Goal: Transaction & Acquisition: Purchase product/service

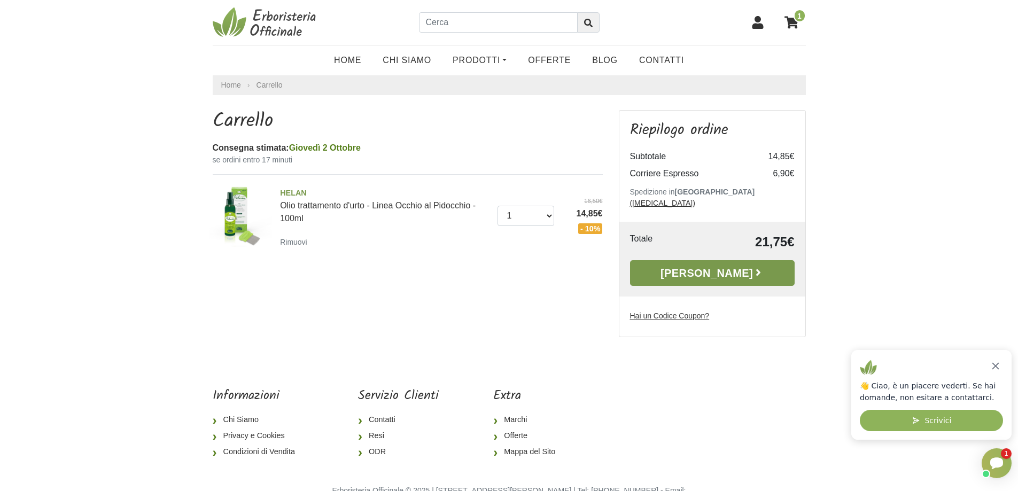
click at [698, 260] on link "[PERSON_NAME]" at bounding box center [712, 273] width 165 height 26
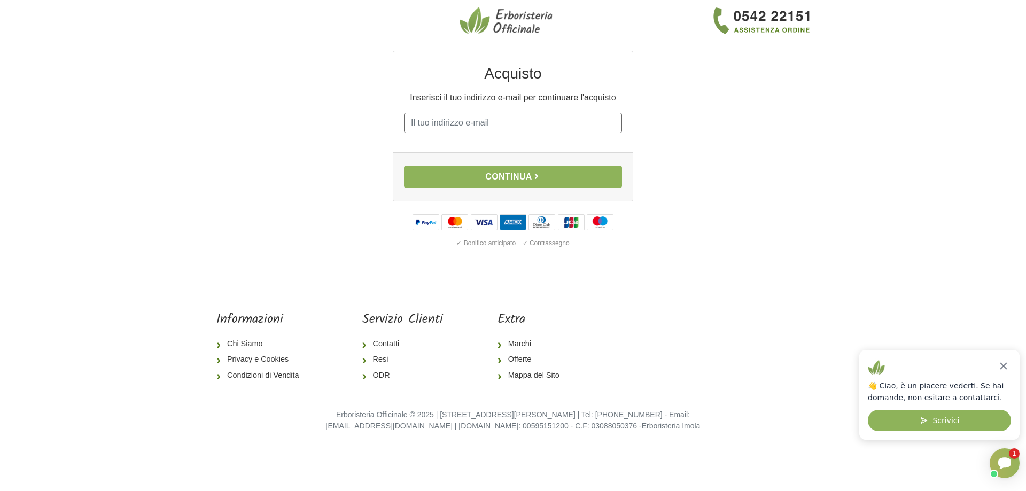
click at [478, 120] on input "E-mail" at bounding box center [513, 123] width 218 height 20
type input "marta.roana@gmail.com"
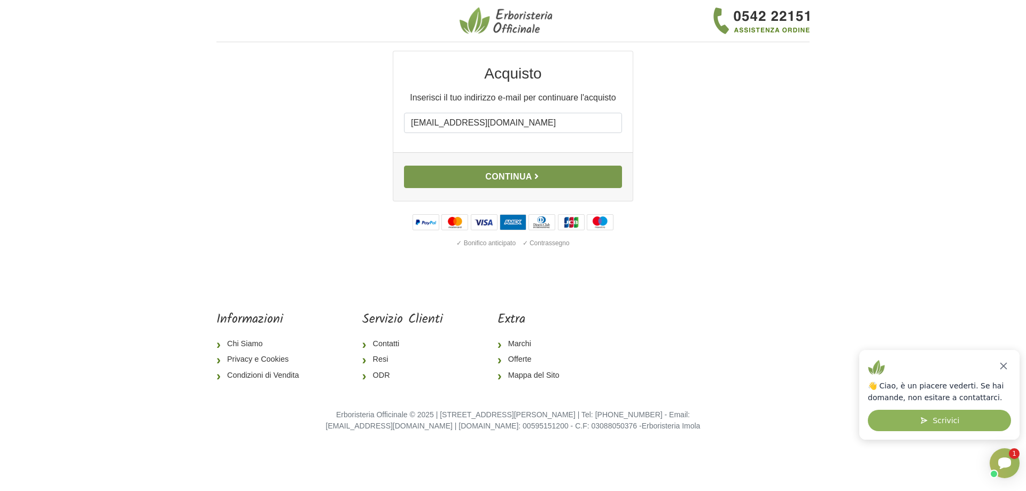
click at [495, 171] on button "Continua" at bounding box center [513, 177] width 218 height 22
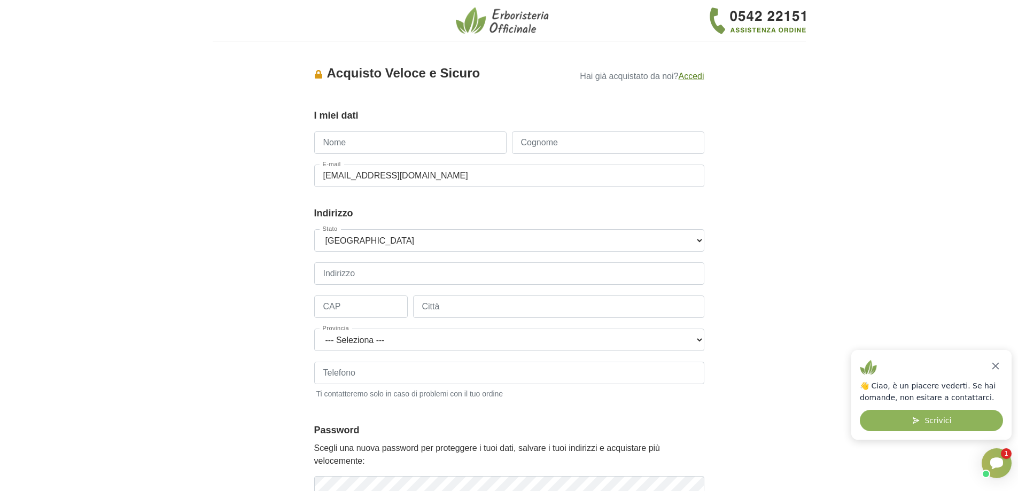
click at [512, 25] on img at bounding box center [504, 20] width 96 height 29
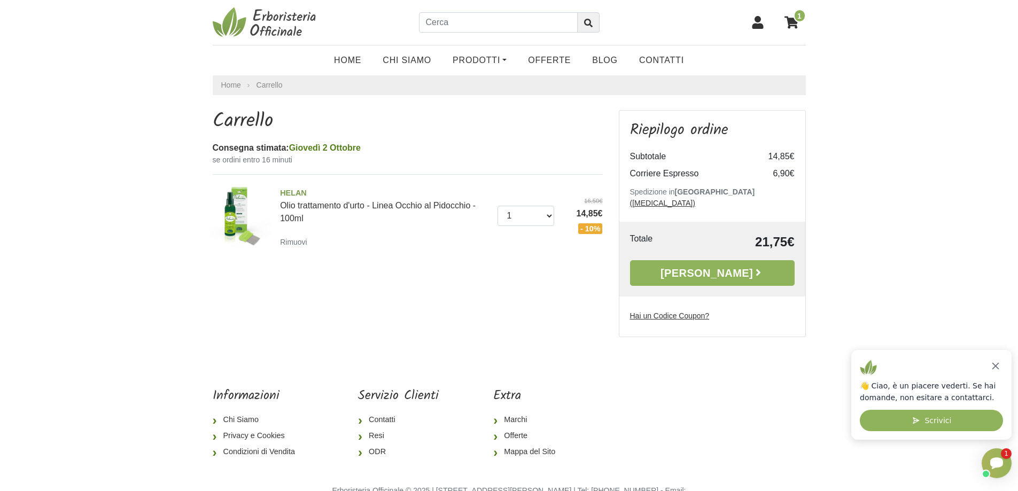
click at [237, 220] on img at bounding box center [241, 215] width 64 height 64
